Goal: Information Seeking & Learning: Find specific fact

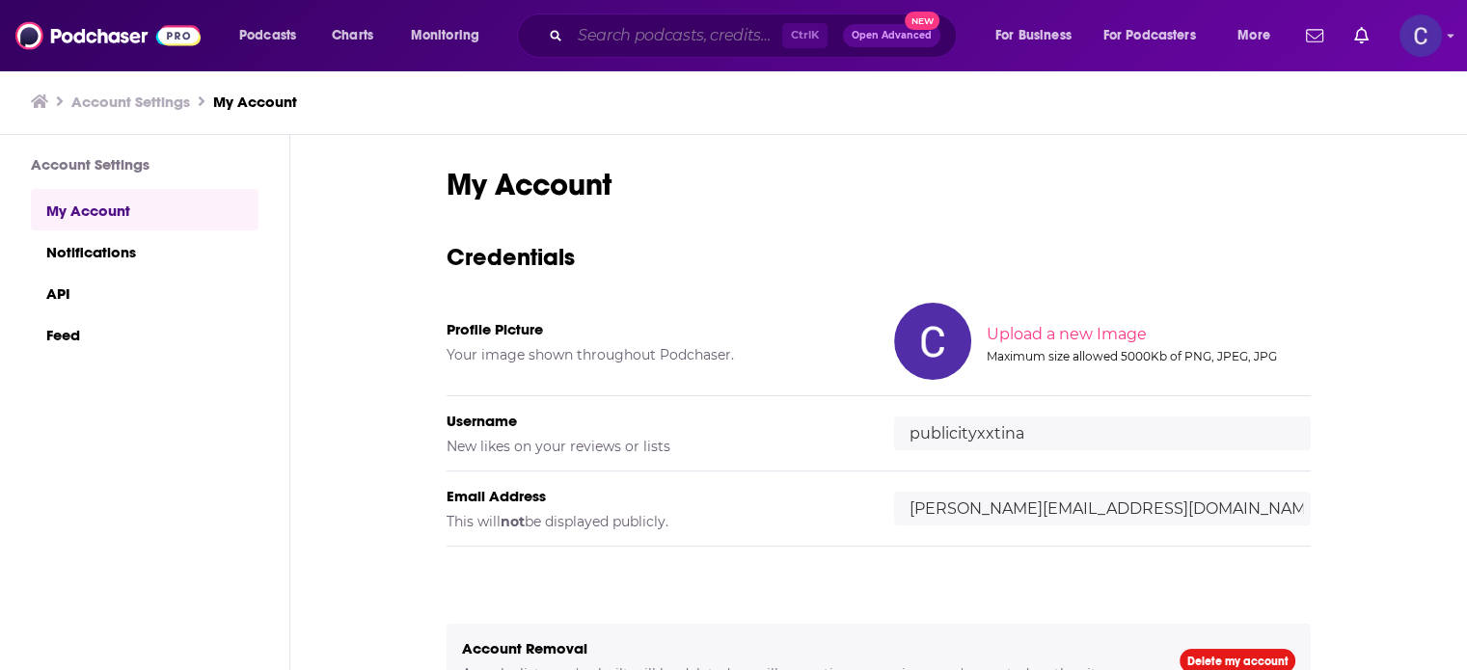
click at [616, 47] on input "Search podcasts, credits, & more..." at bounding box center [676, 35] width 212 height 31
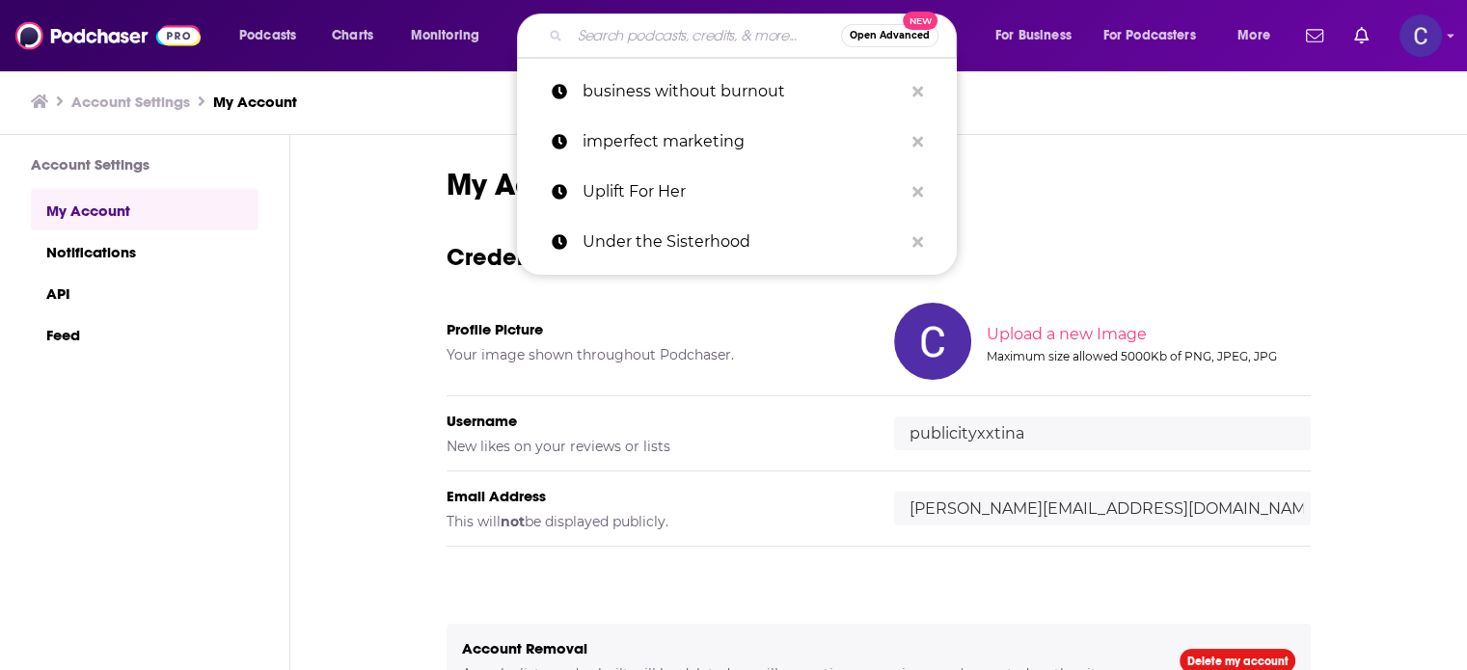
paste input "Marketing Over Coffee Marketing Podcast"
type input "Marketing Over Coffee Marketing Podcast"
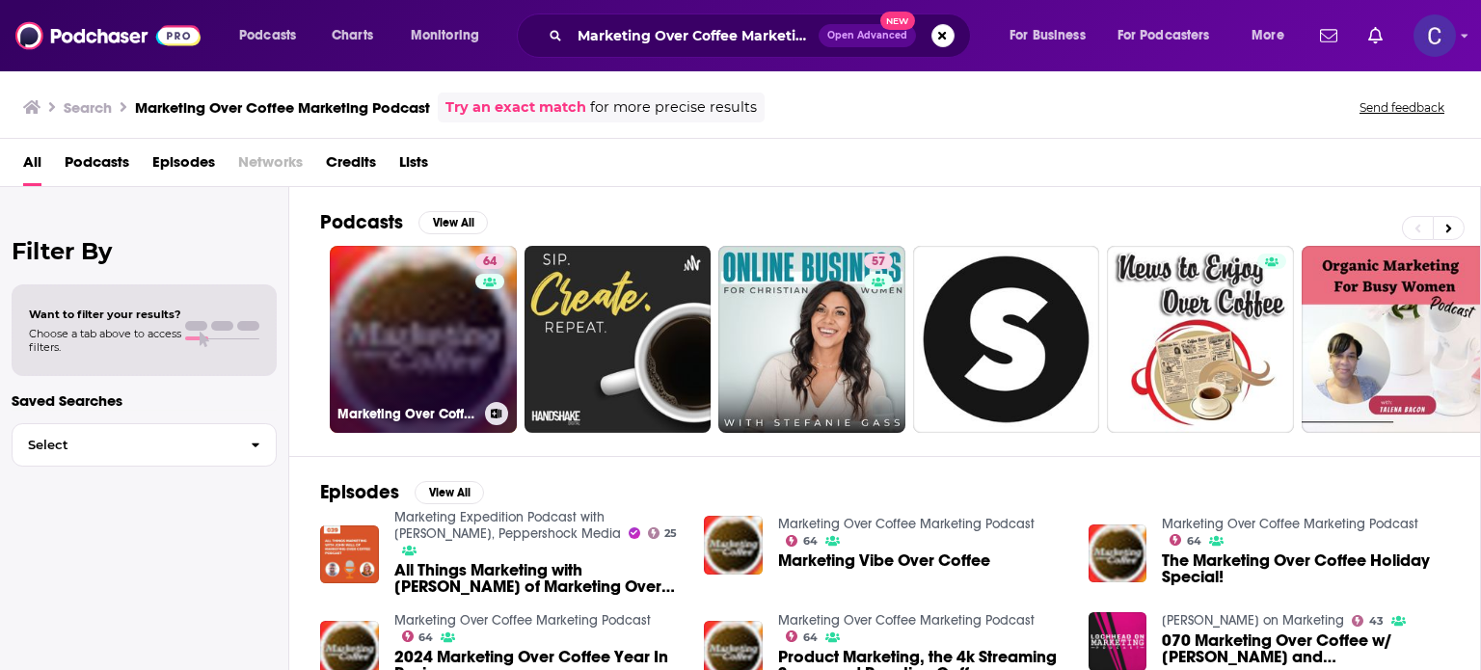
click at [452, 371] on link "64 Marketing Over Coffee Marketing Podcast" at bounding box center [423, 339] width 187 height 187
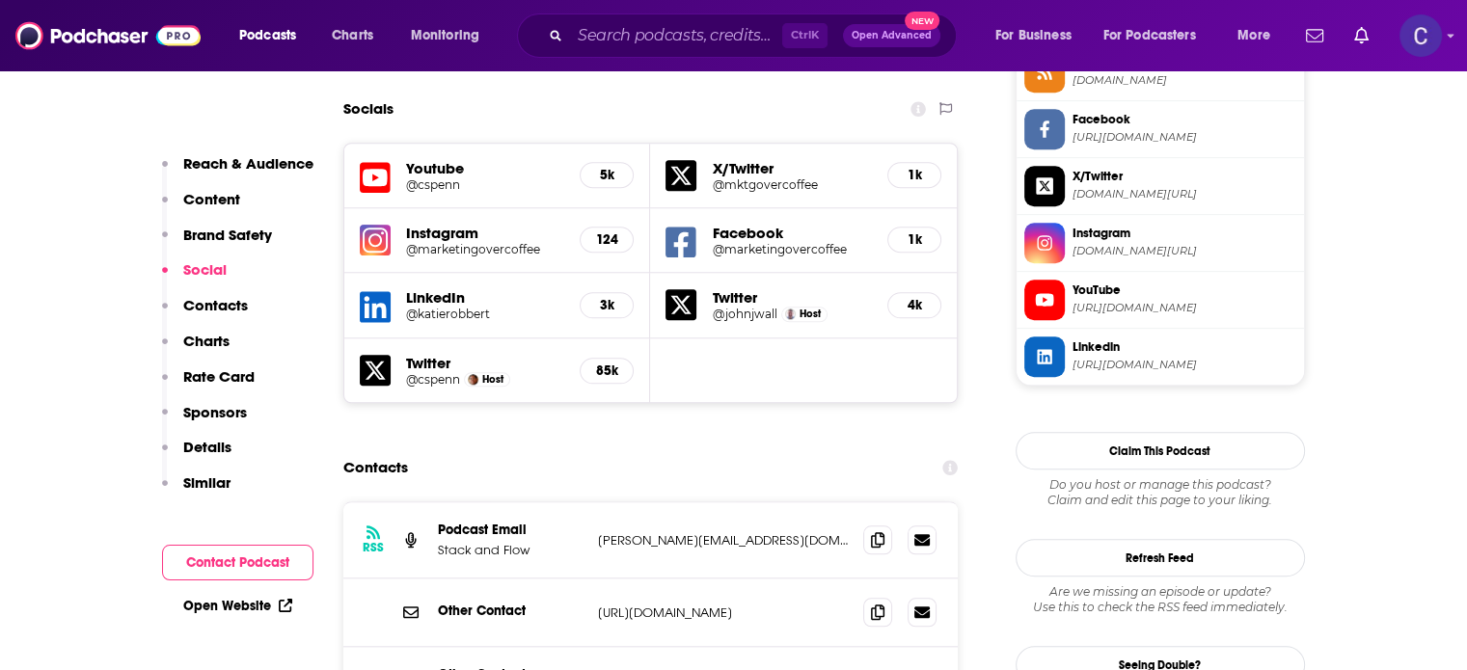
scroll to position [2122, 0]
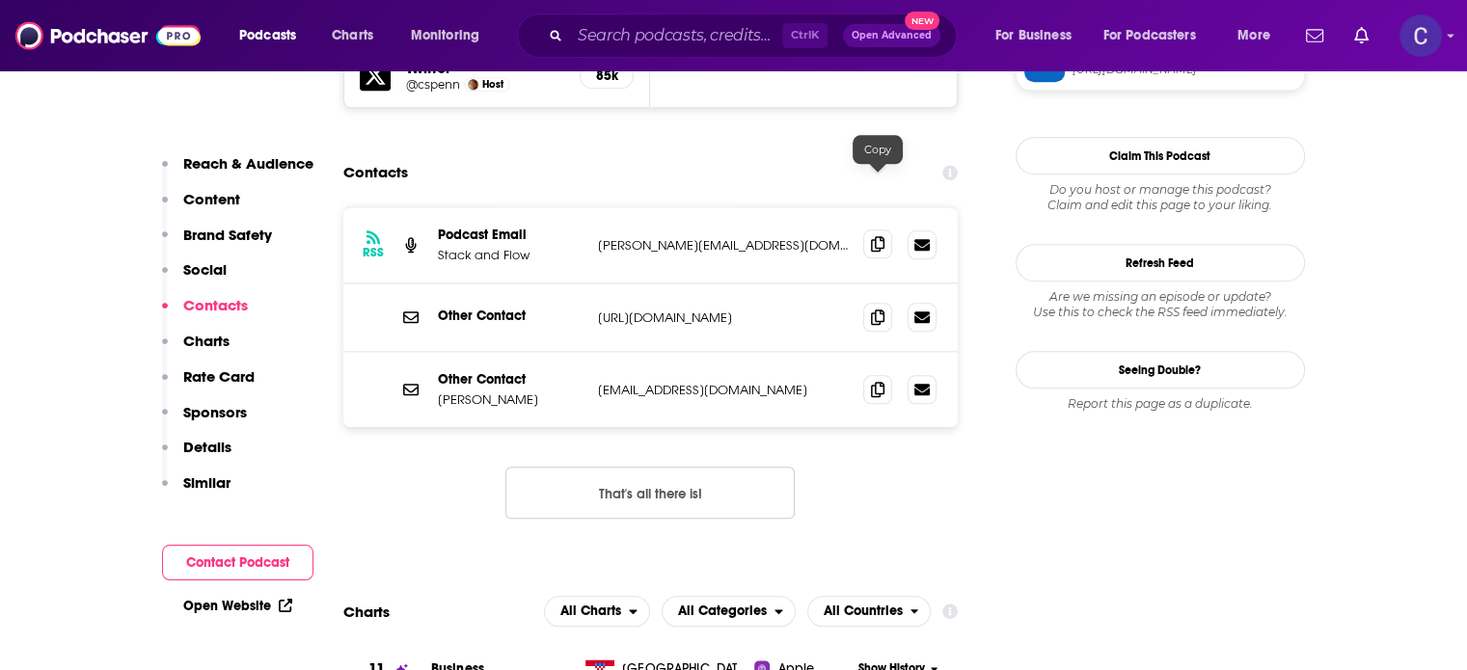
click at [878, 236] on icon at bounding box center [878, 243] width 14 height 15
